Goal: Information Seeking & Learning: Learn about a topic

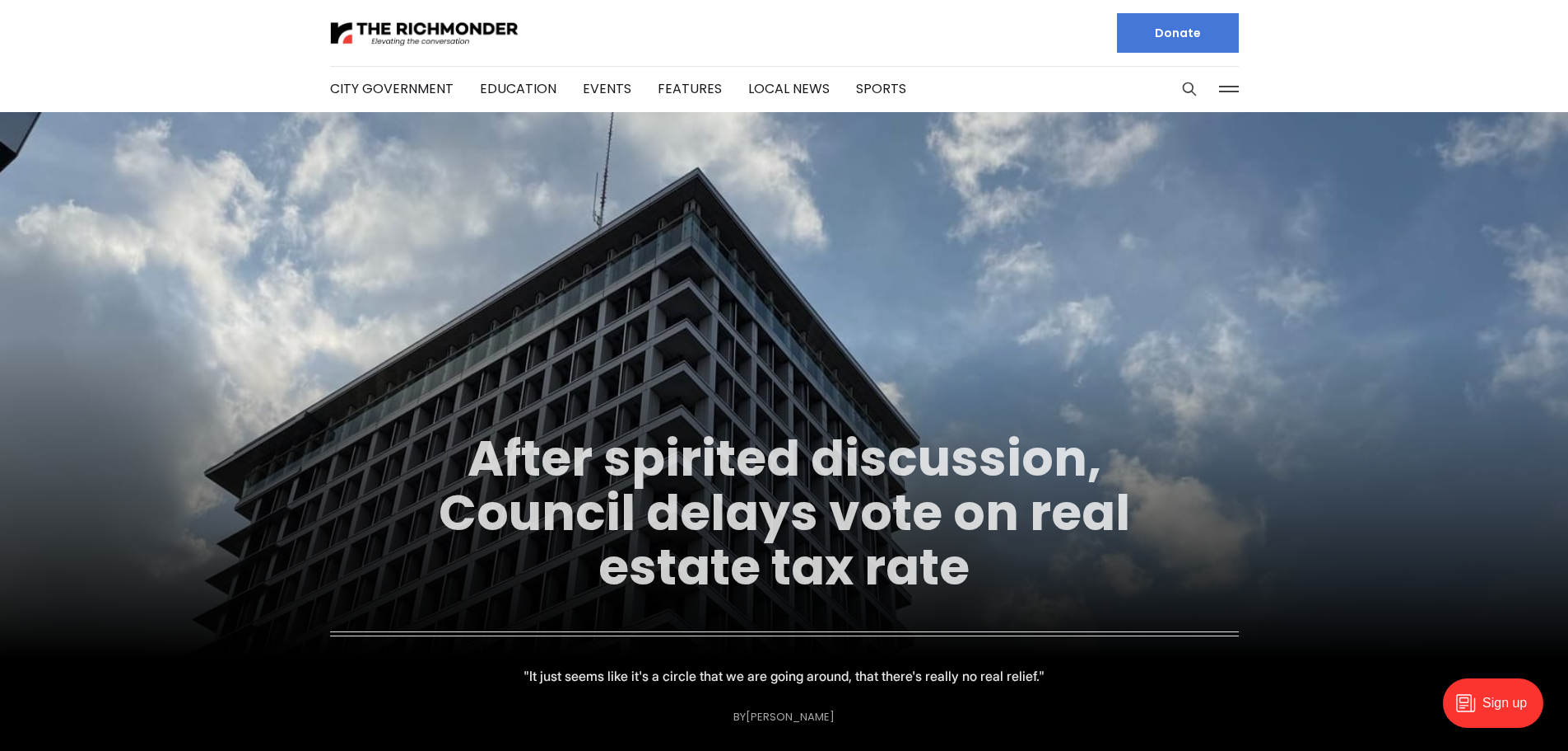
click at [601, 542] on link "After spirited discussion, Council delays vote on real estate tax rate" at bounding box center [784, 512] width 691 height 178
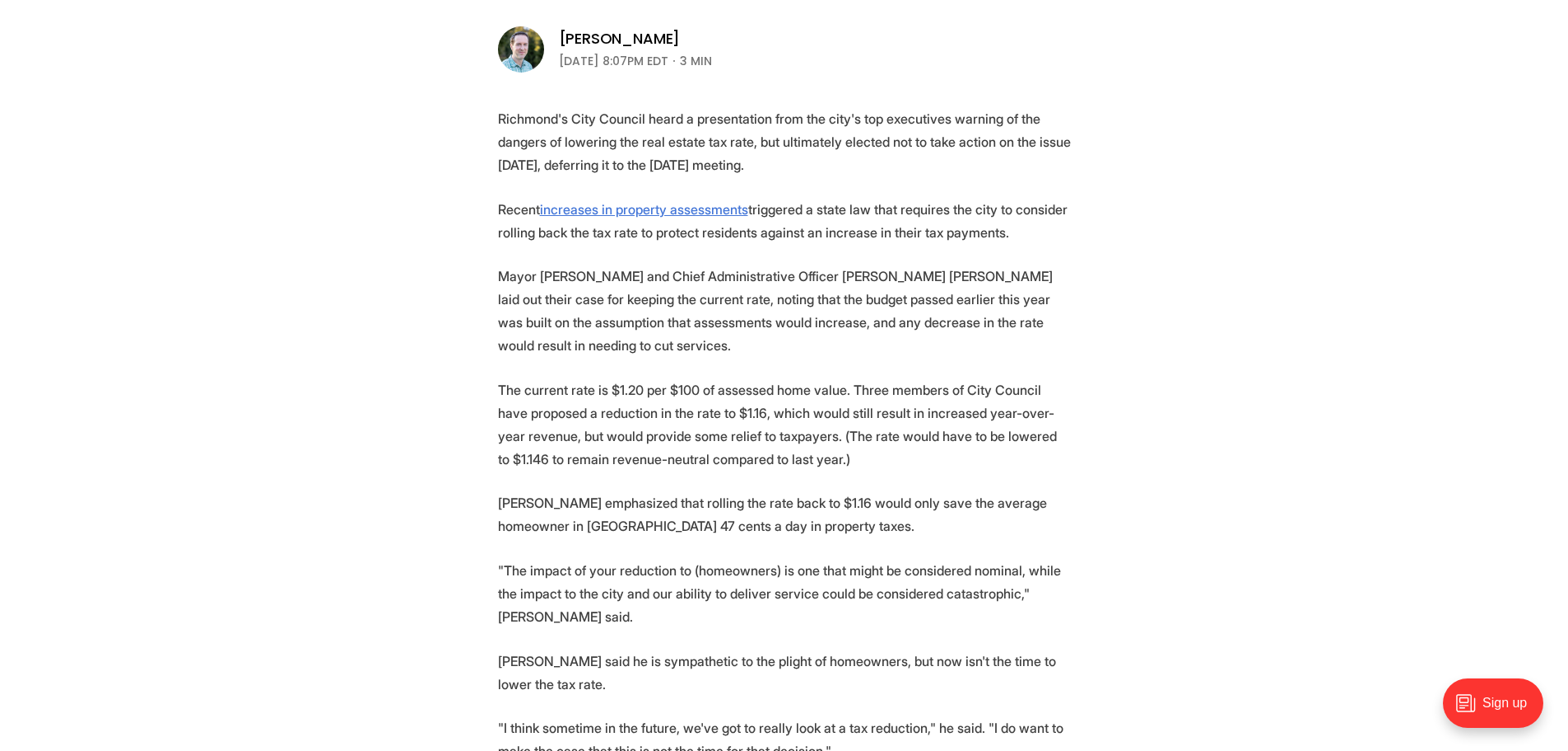
scroll to position [577, 0]
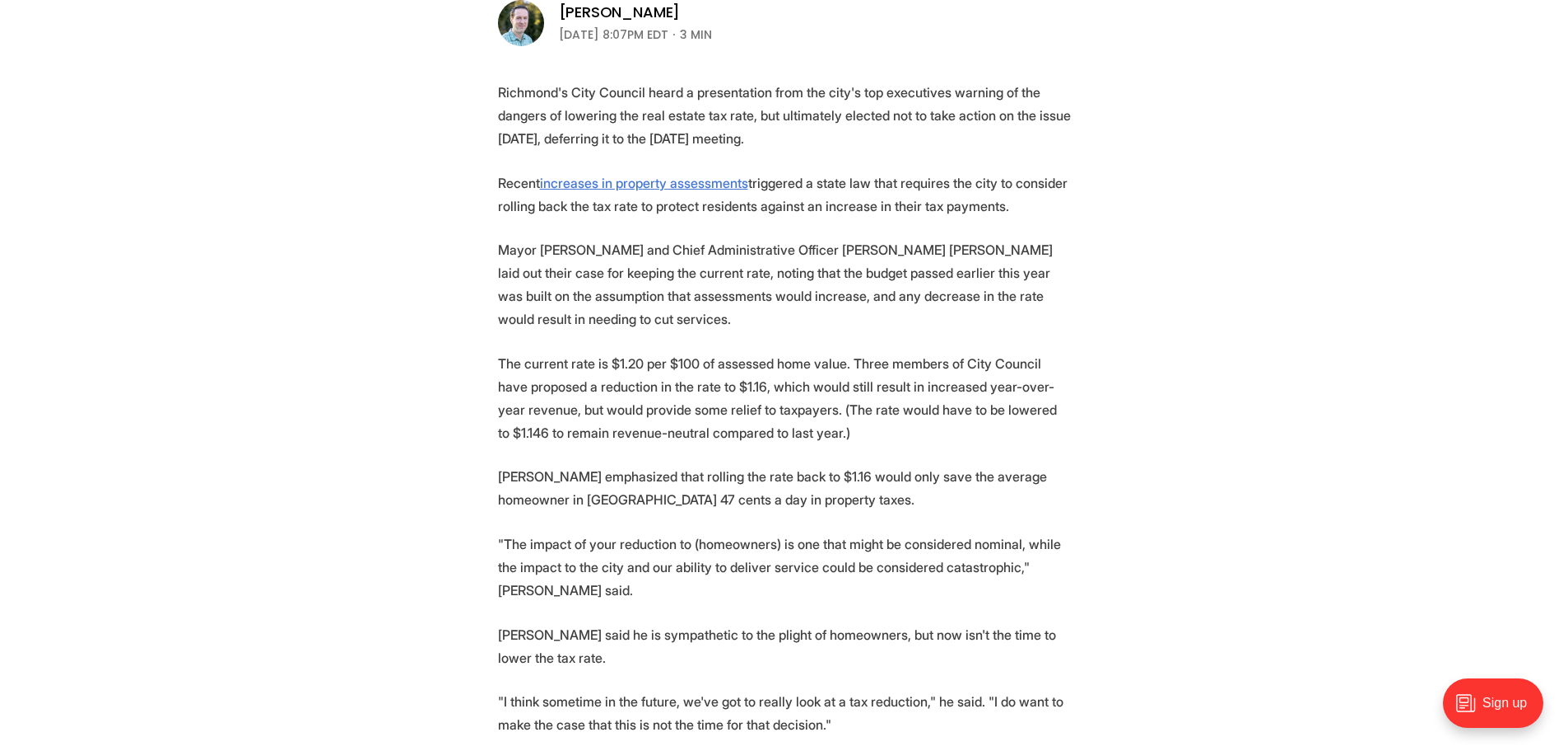
click at [632, 271] on p "Mayor Danny Avula and Chief Administrative Officer Odie Donald II laid out thei…" at bounding box center [784, 284] width 573 height 92
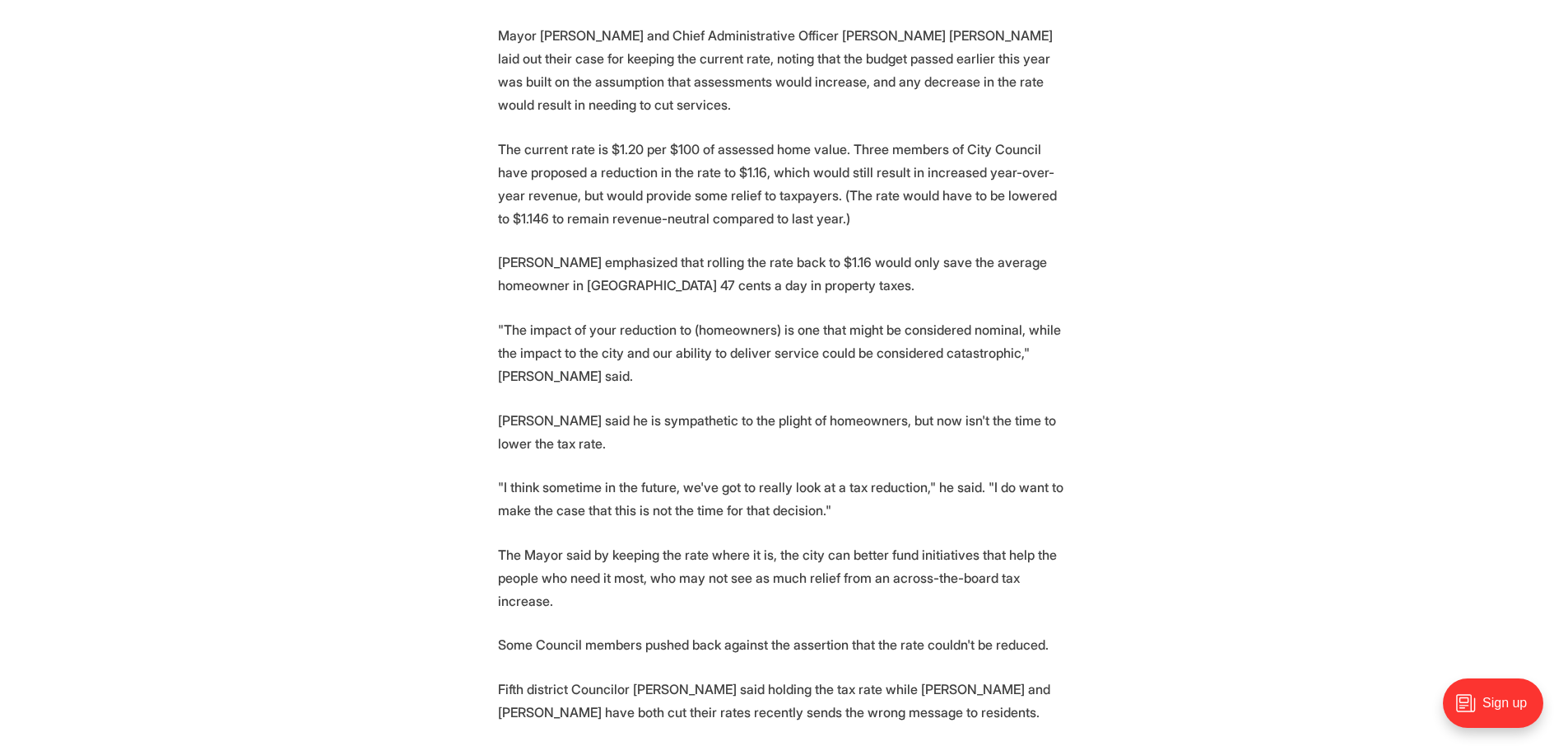
scroll to position [824, 0]
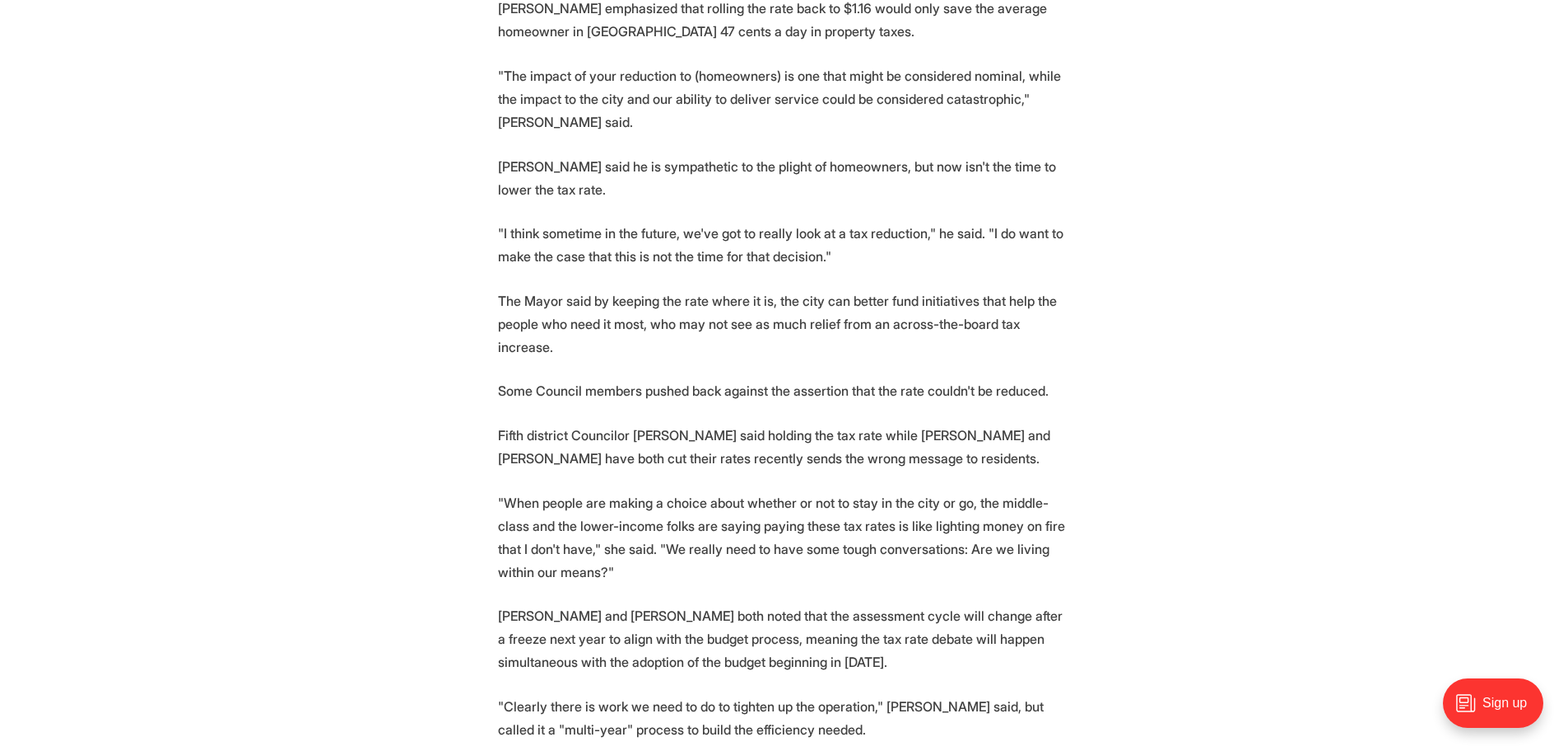
scroll to position [1071, 0]
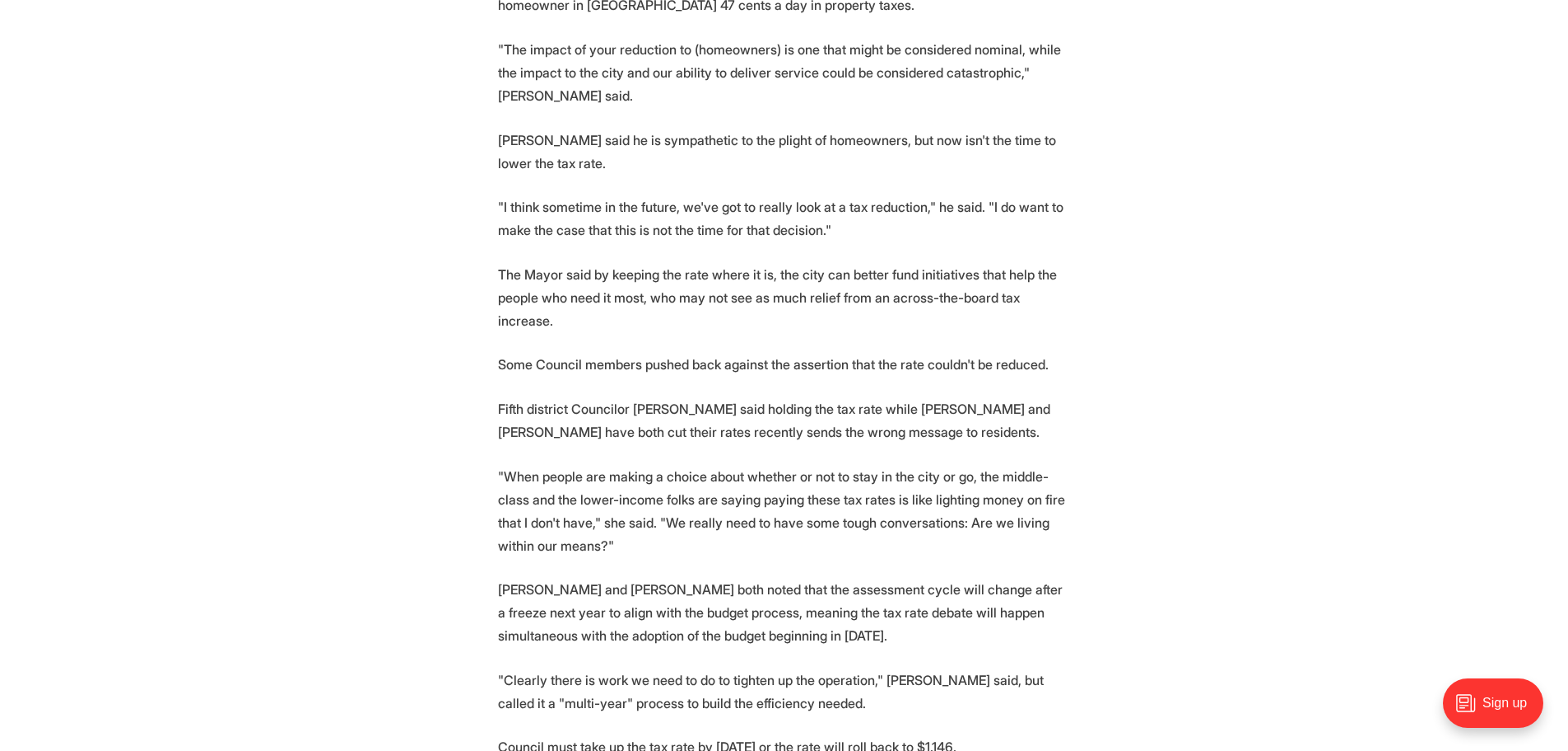
click at [782, 577] on p "Avula and Donald both noted that the assessment cycle will change after a freez…" at bounding box center [784, 611] width 573 height 69
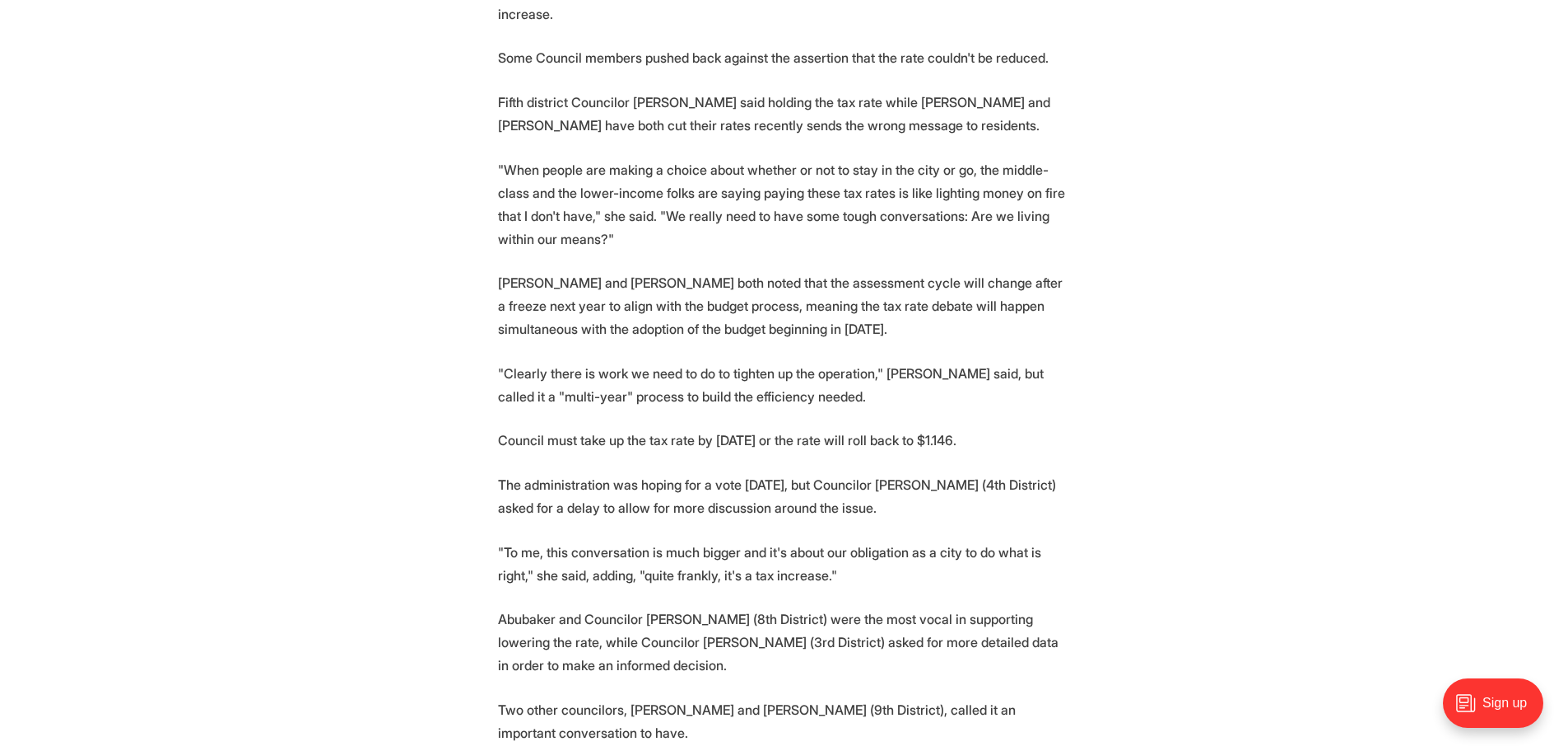
scroll to position [1483, 0]
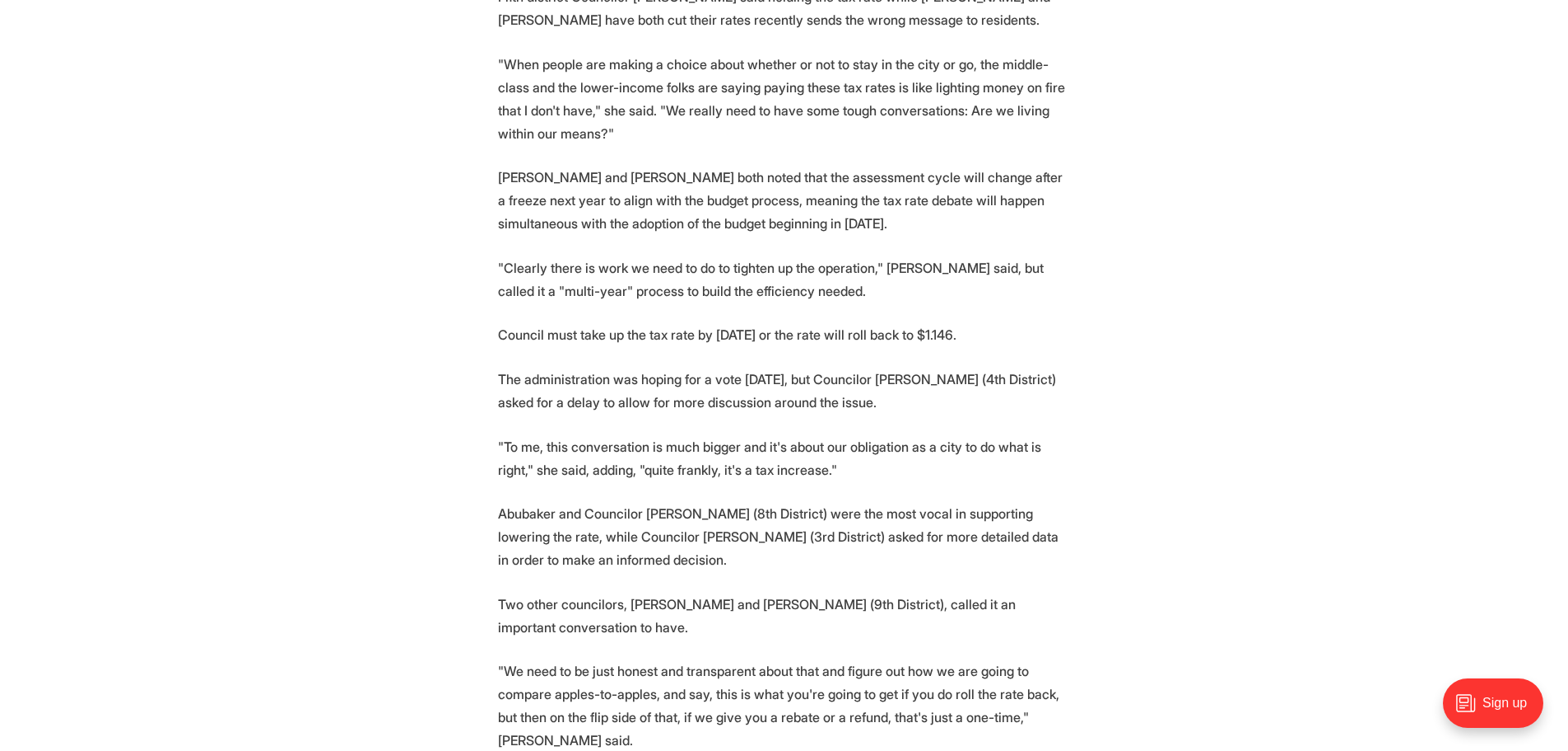
click at [686, 501] on p "Abubaker and Councilor Reva Trammell (8th District) were the most vocal in supp…" at bounding box center [784, 535] width 573 height 69
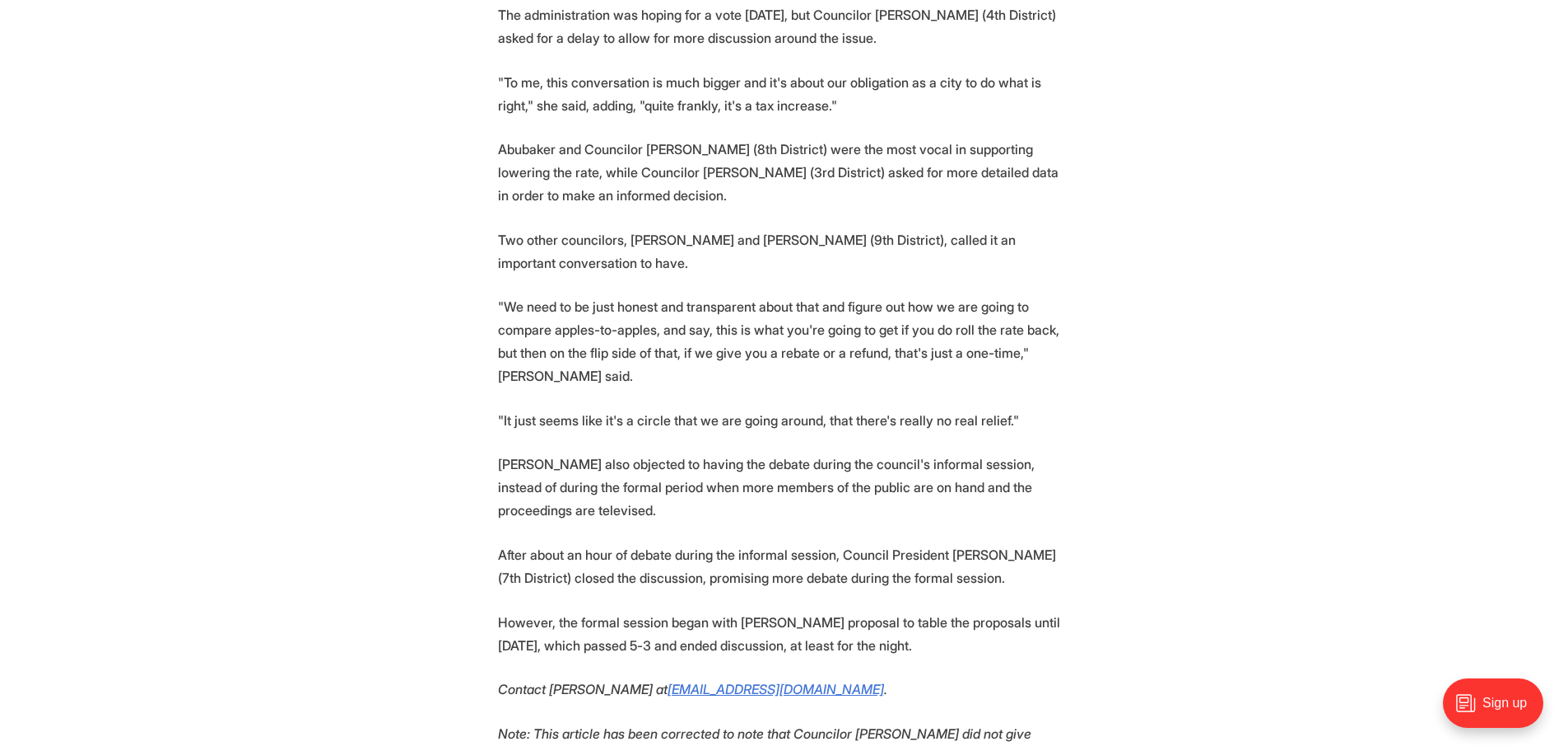
scroll to position [1895, 0]
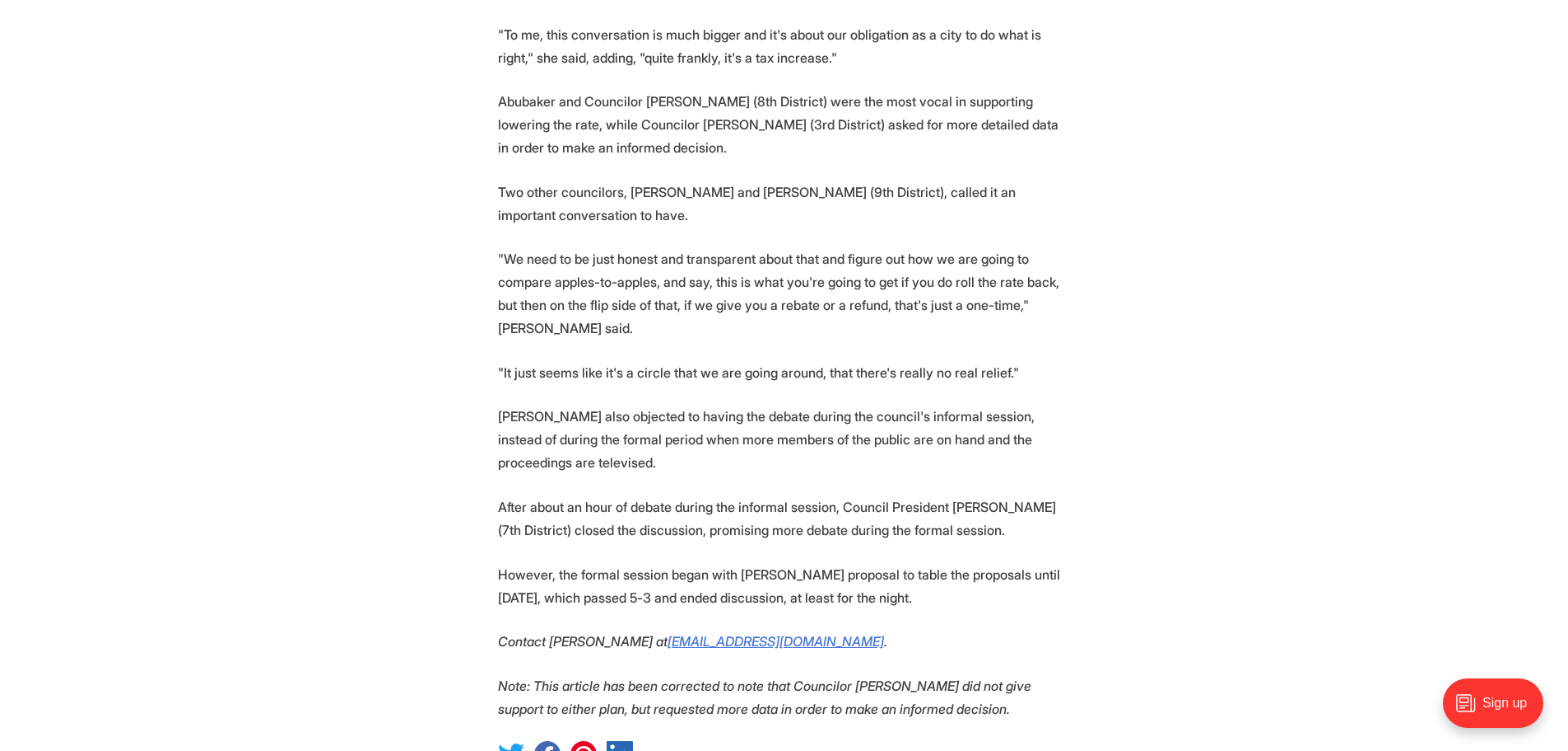
click at [701, 563] on p "However, the formal session began with Abubaker's proposal to table the proposa…" at bounding box center [784, 585] width 573 height 46
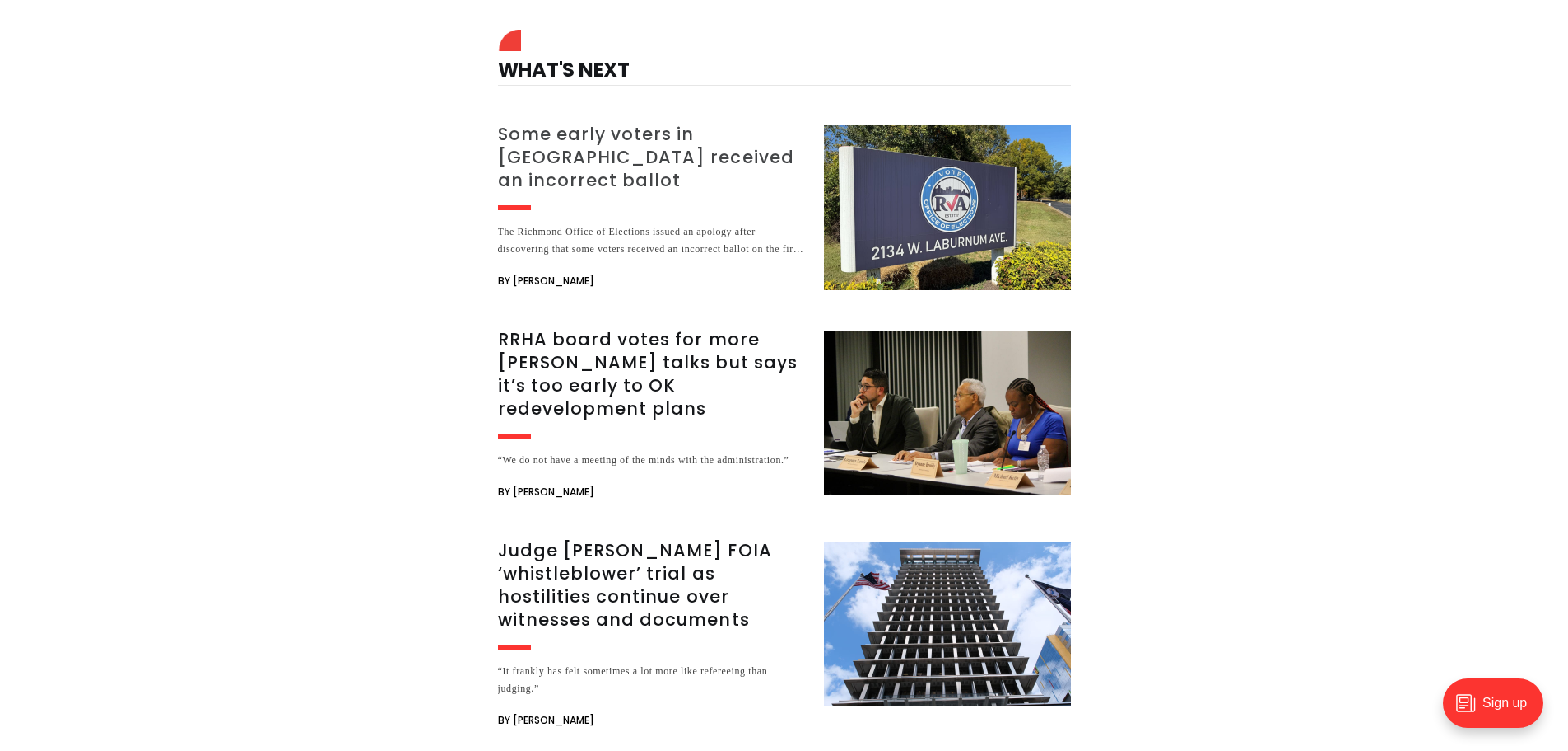
scroll to position [2718, 0]
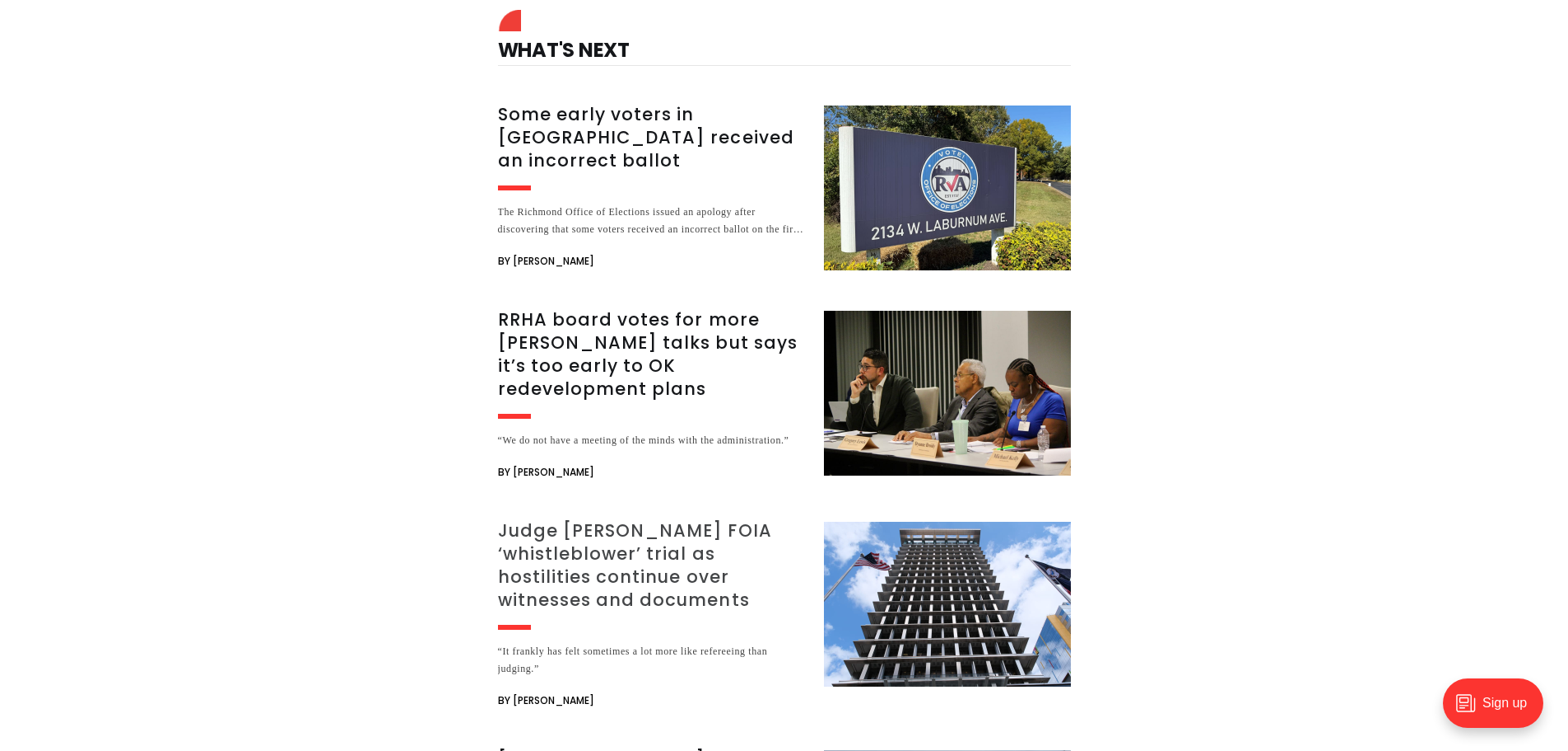
click at [666, 519] on h3 "Judge [PERSON_NAME] FOIA ‘whistleblower’ trial as hostilities continue over wit…" at bounding box center [651, 564] width 306 height 92
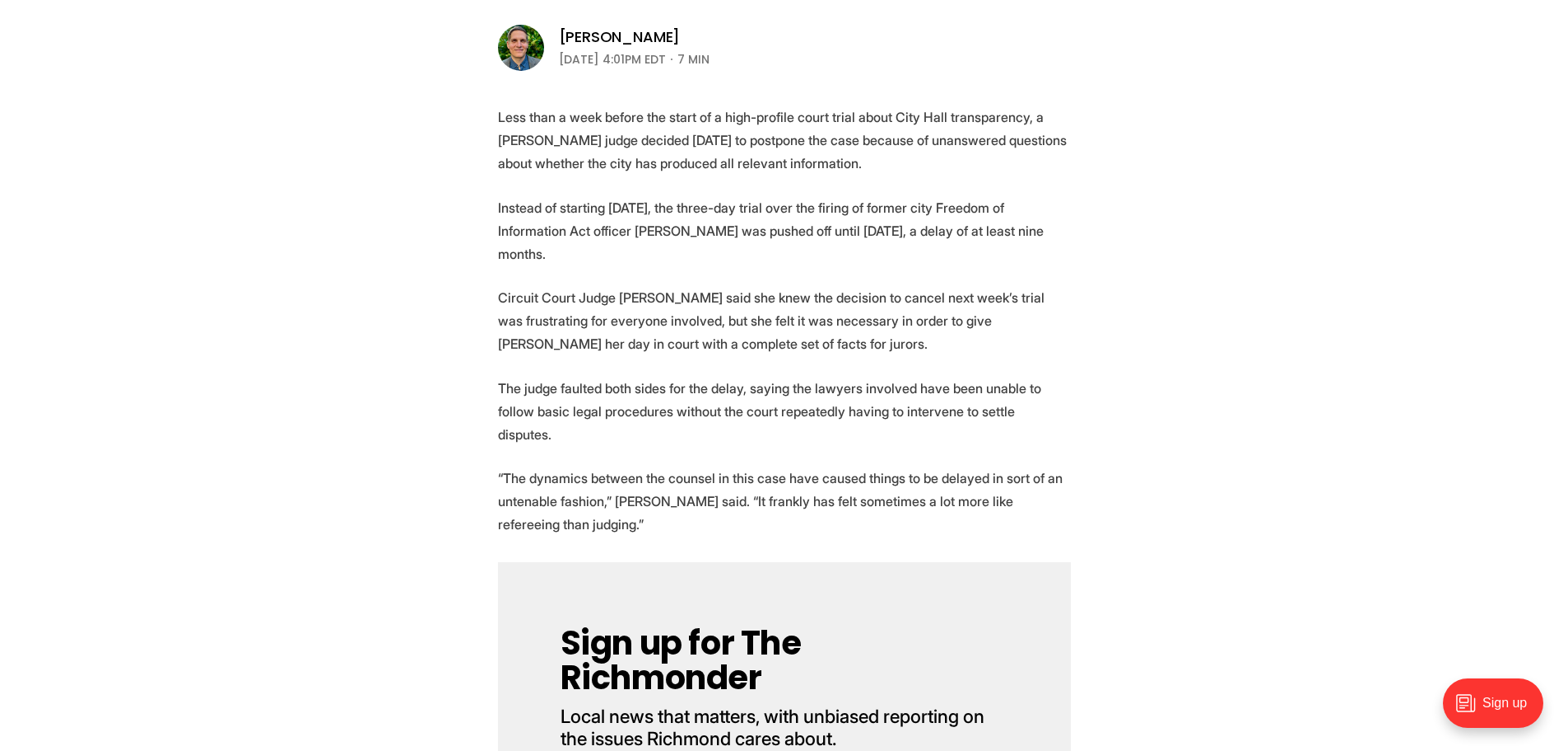
scroll to position [577, 0]
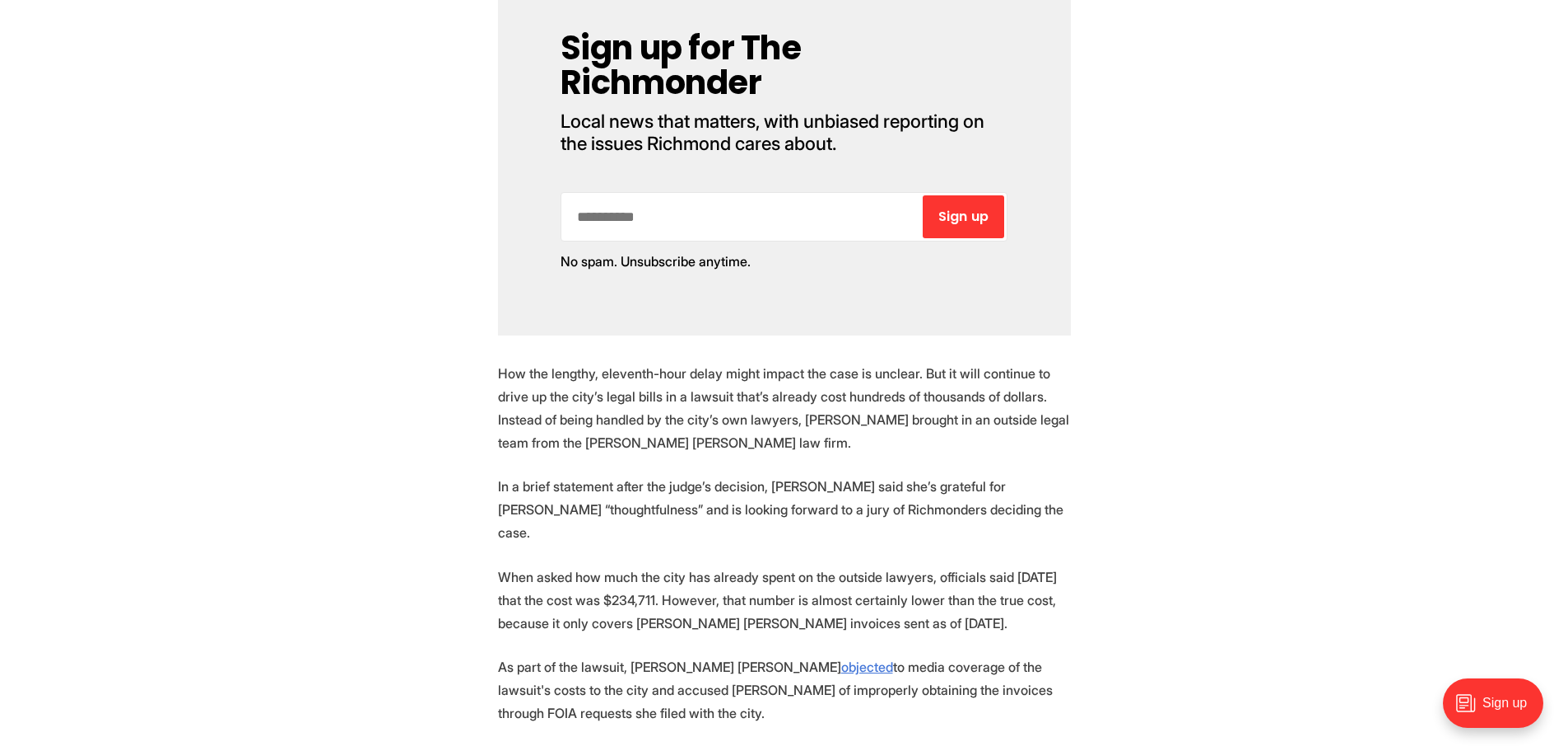
scroll to position [1153, 0]
